Goal: Task Accomplishment & Management: Manage account settings

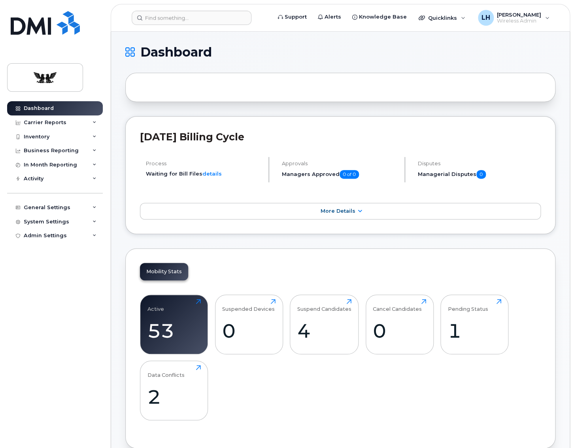
click at [138, 403] on div "Mobility Stats Active 53 Click to view more Suspended Devices 0 Click to view m…" at bounding box center [340, 348] width 430 height 200
click at [40, 136] on div "Inventory" at bounding box center [37, 137] width 26 height 6
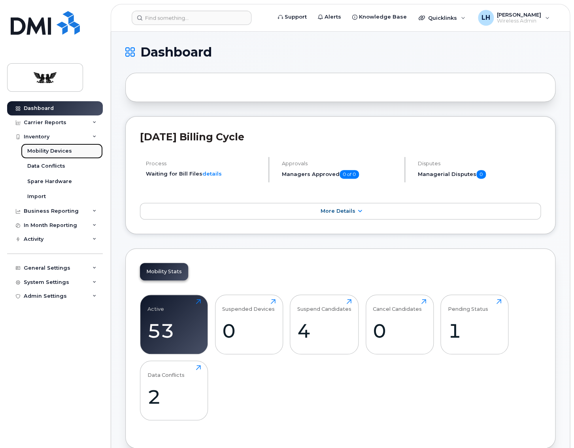
click at [49, 149] on div "Mobility Devices" at bounding box center [49, 151] width 45 height 7
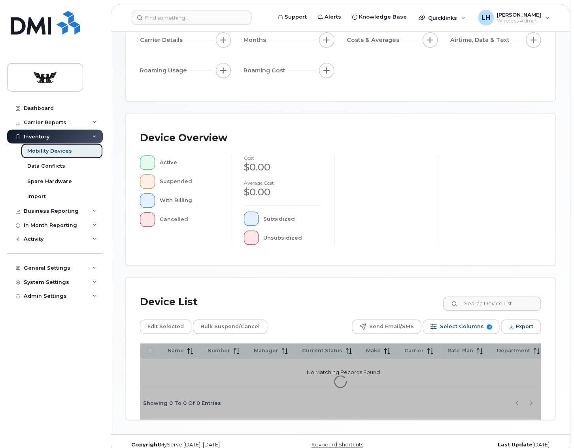
scroll to position [125, 0]
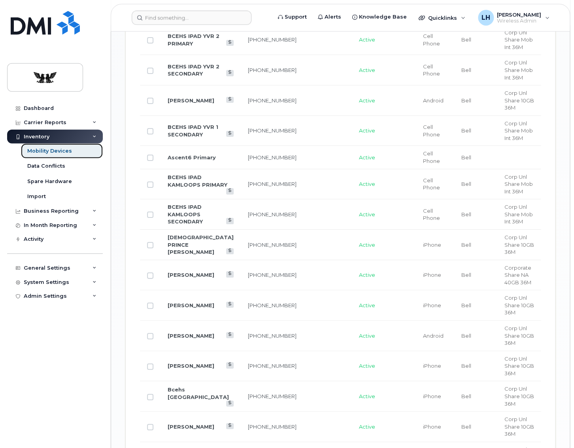
scroll to position [1063, 0]
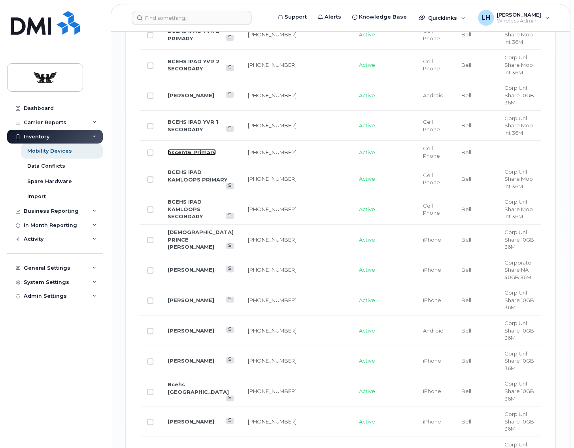
click at [178, 155] on link "Ascent6 Primary" at bounding box center [192, 152] width 48 height 6
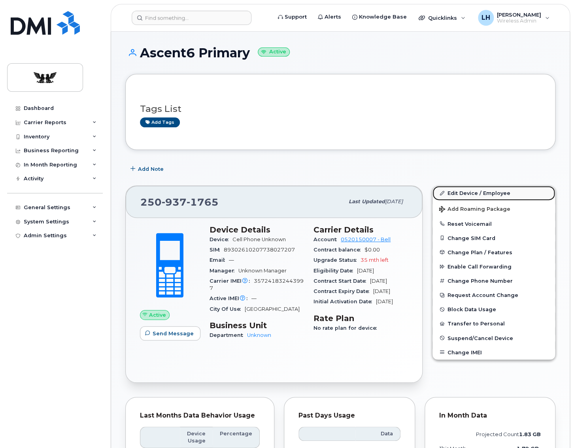
click at [458, 194] on link "Edit Device / Employee" at bounding box center [494, 193] width 123 height 14
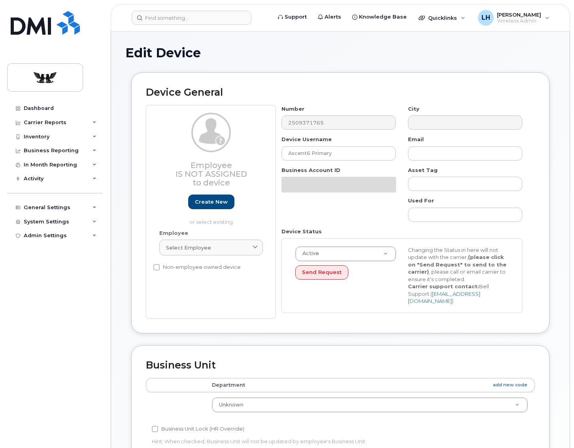
select select "569334"
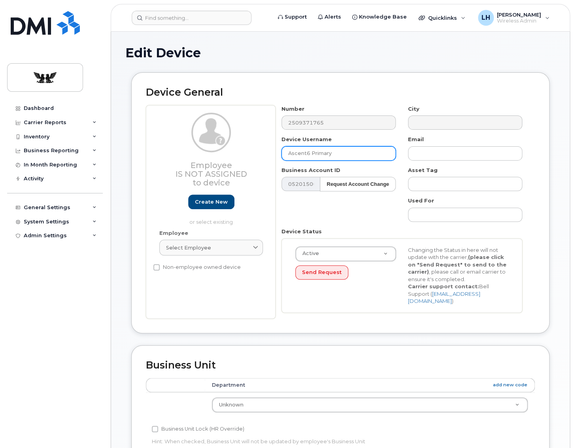
drag, startPoint x: 351, startPoint y: 153, endPoint x: 176, endPoint y: 152, distance: 175.2
click at [282, 152] on input "Ascent6 Primary" at bounding box center [339, 153] width 114 height 14
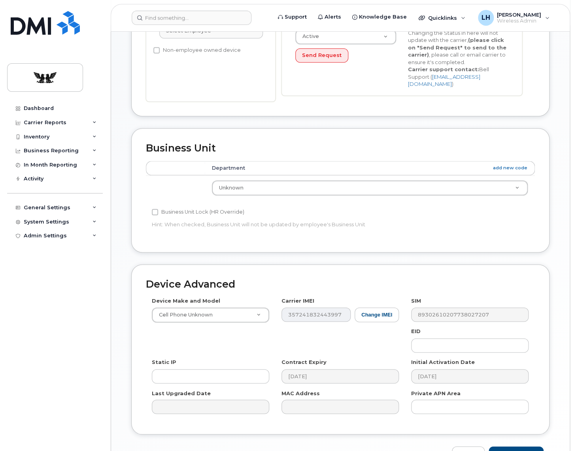
scroll to position [245, 0]
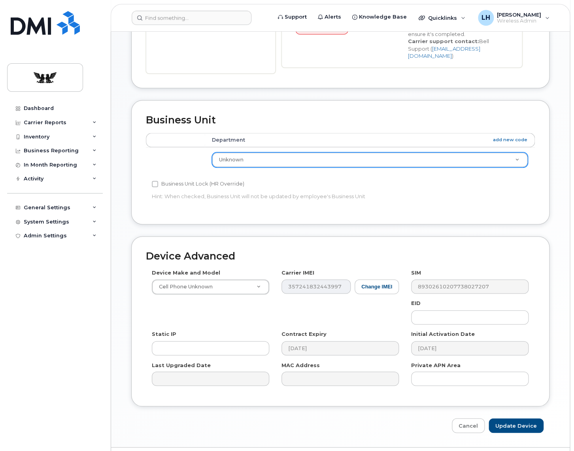
type input "BCEHS IPAD PRINCE RUPERT PRIMARY"
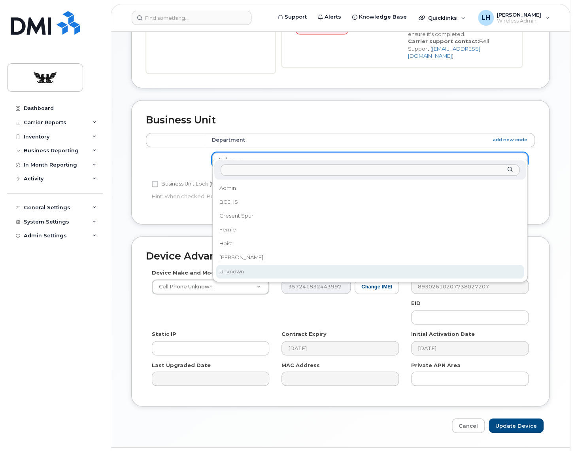
click at [301, 155] on body "Support Alerts Knowledge Base Quicklinks Suspend / Cancel Device Change SIM Car…" at bounding box center [287, 113] width 574 height 717
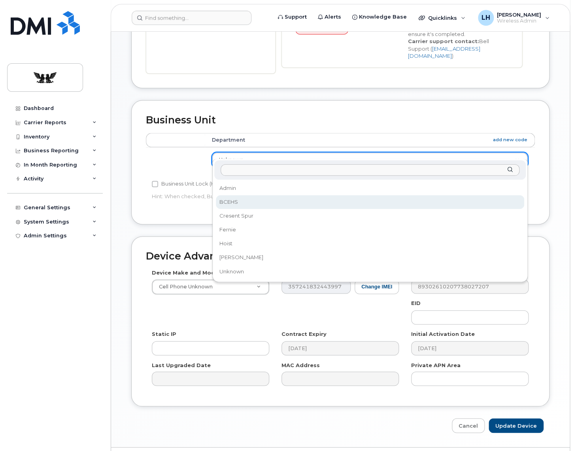
select select "569338"
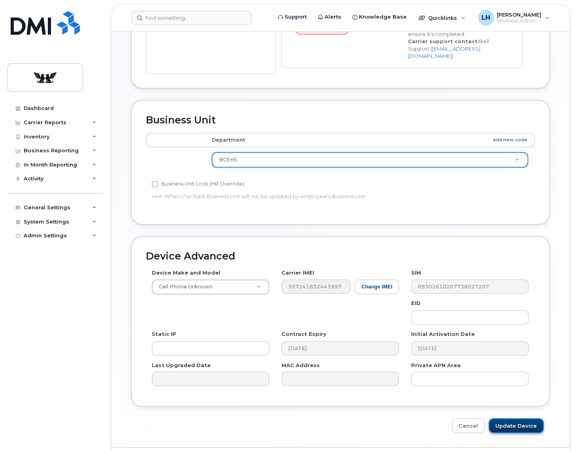
click at [514, 418] on input "Update Device" at bounding box center [516, 425] width 55 height 15
type input "Saving..."
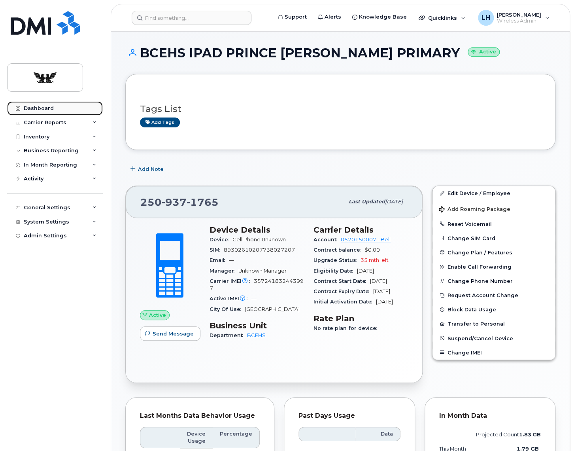
click at [35, 110] on div "Dashboard" at bounding box center [39, 108] width 30 height 6
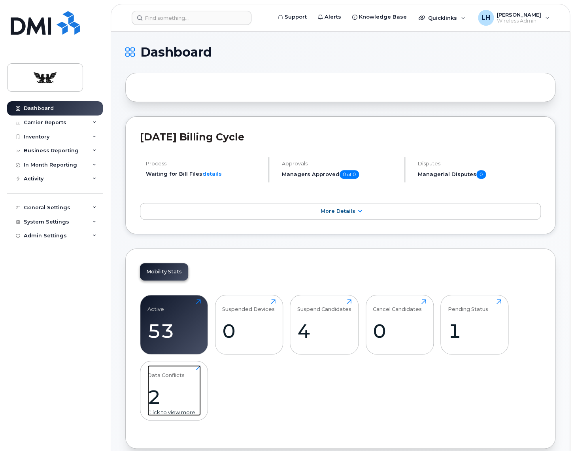
click at [168, 386] on div "2" at bounding box center [174, 396] width 53 height 23
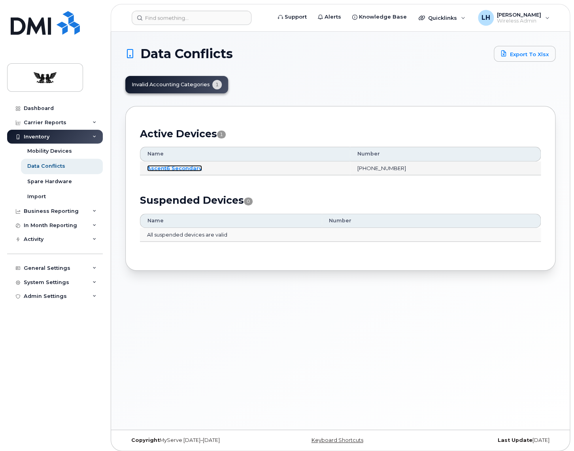
click at [172, 168] on link "Ascent6 Secondary" at bounding box center [174, 168] width 55 height 6
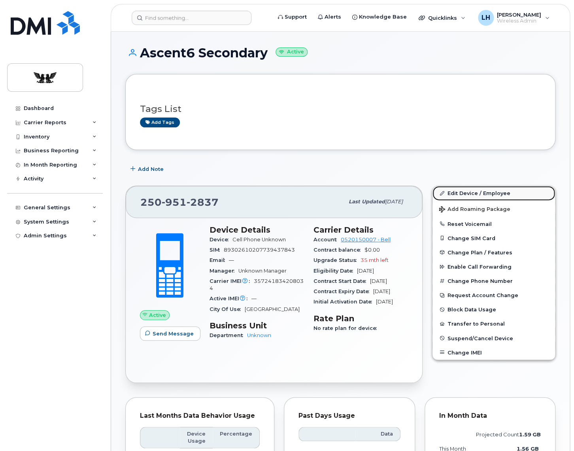
click at [459, 195] on link "Edit Device / Employee" at bounding box center [494, 193] width 123 height 14
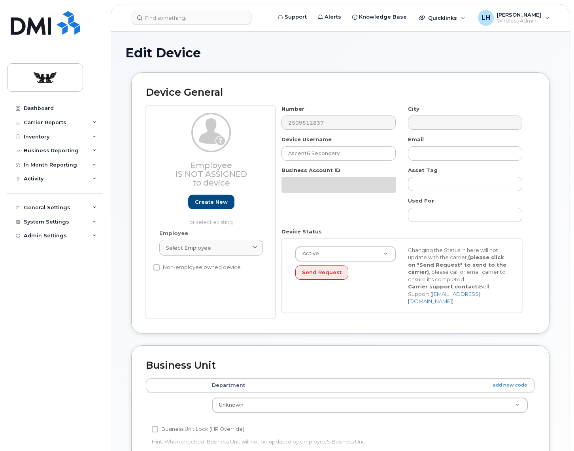
select select "569334"
drag, startPoint x: 350, startPoint y: 152, endPoint x: 198, endPoint y: 151, distance: 151.9
click at [282, 151] on input "Ascent6 Secondary" at bounding box center [339, 153] width 114 height 14
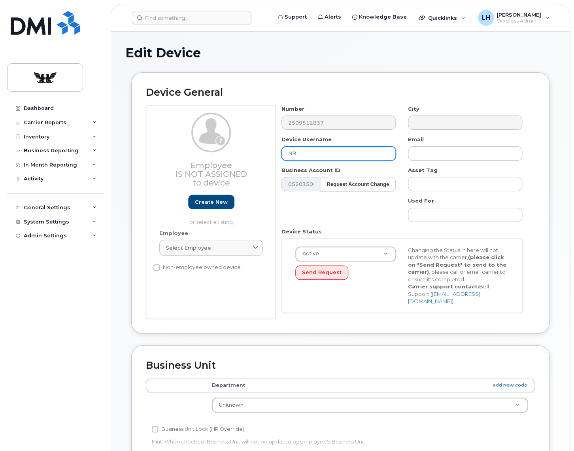
type input "N"
type input "C"
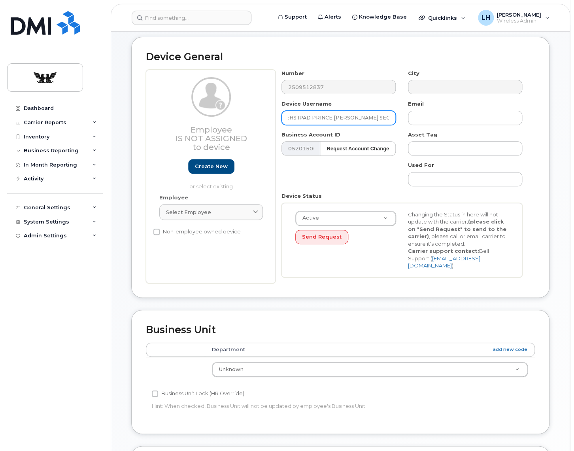
scroll to position [163, 0]
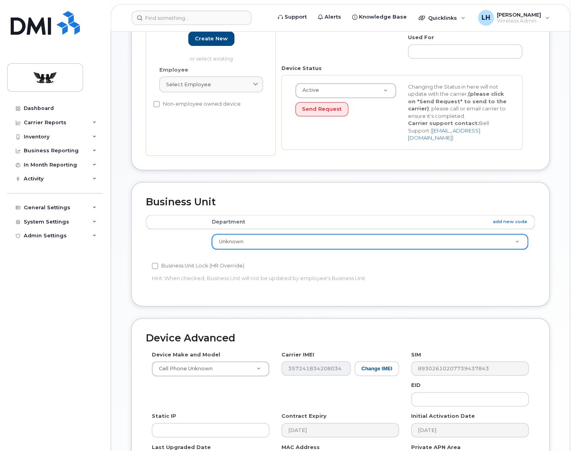
type input "BCEHS IPAD PRINCE [PERSON_NAME] SECONDARY"
click at [310, 234] on body "Support Alerts Knowledge Base Quicklinks Suspend / Cancel Device Change SIM Car…" at bounding box center [287, 195] width 574 height 717
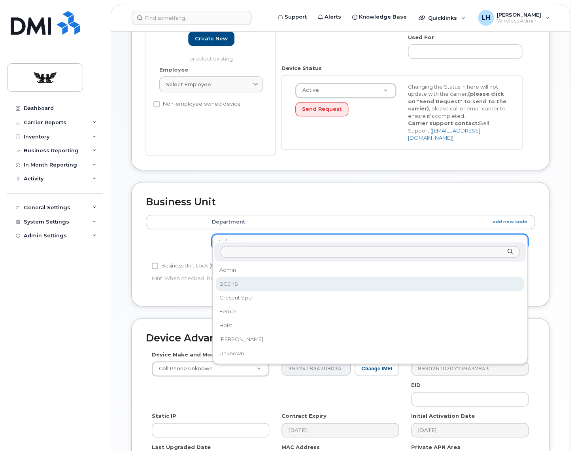
select select "569338"
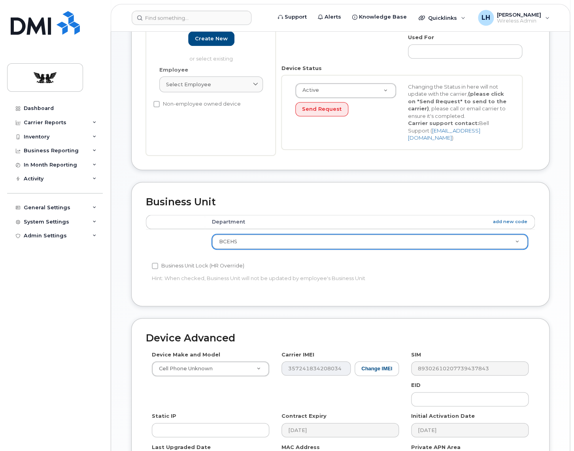
scroll to position [257, 0]
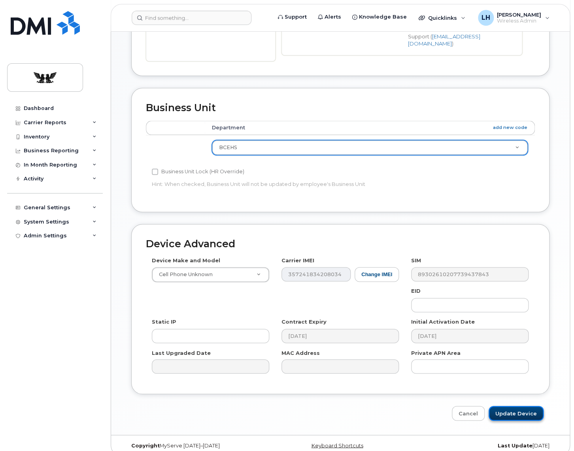
click at [526, 406] on input "Update Device" at bounding box center [516, 413] width 55 height 15
type input "Saving..."
